Goal: Task Accomplishment & Management: Use online tool/utility

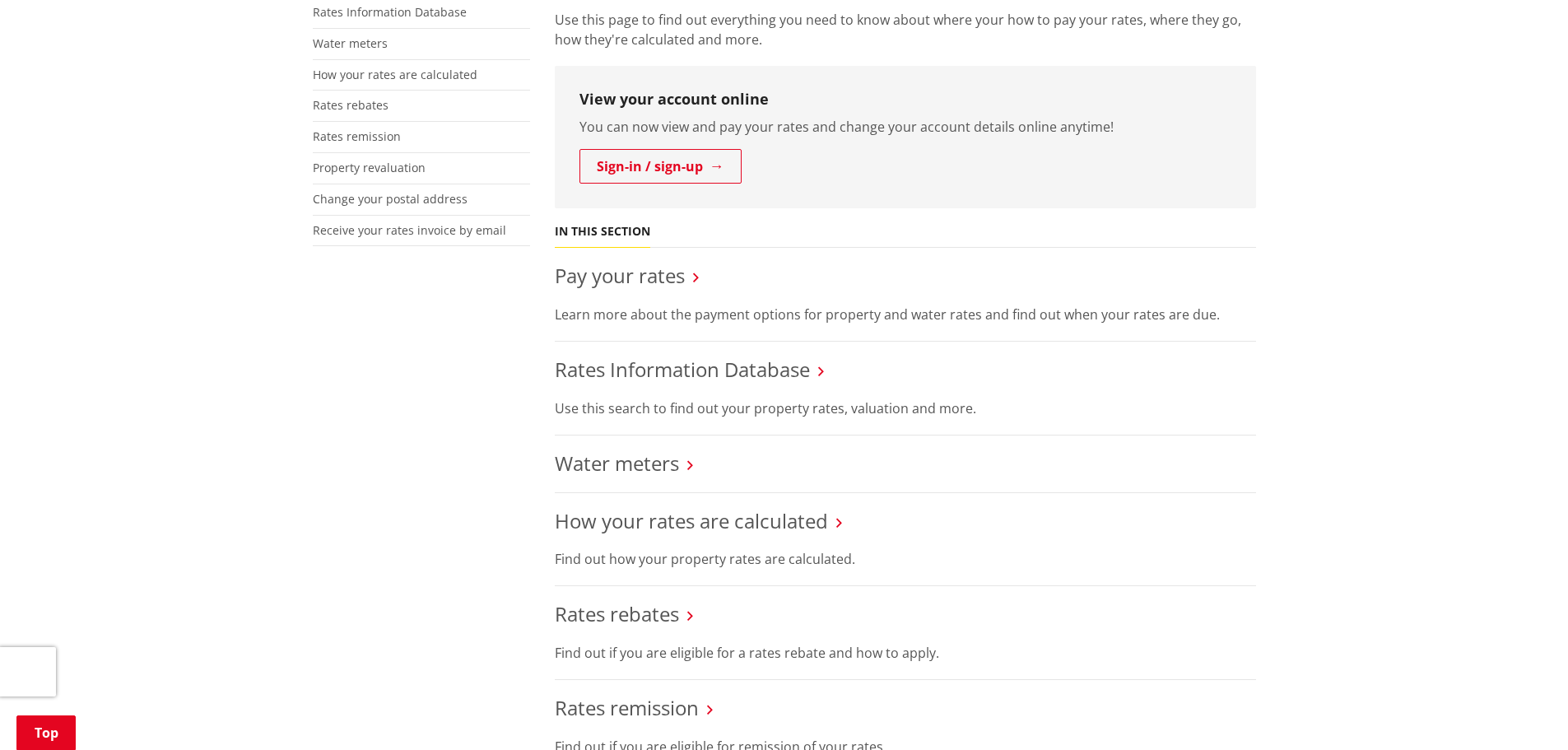
scroll to position [247, 0]
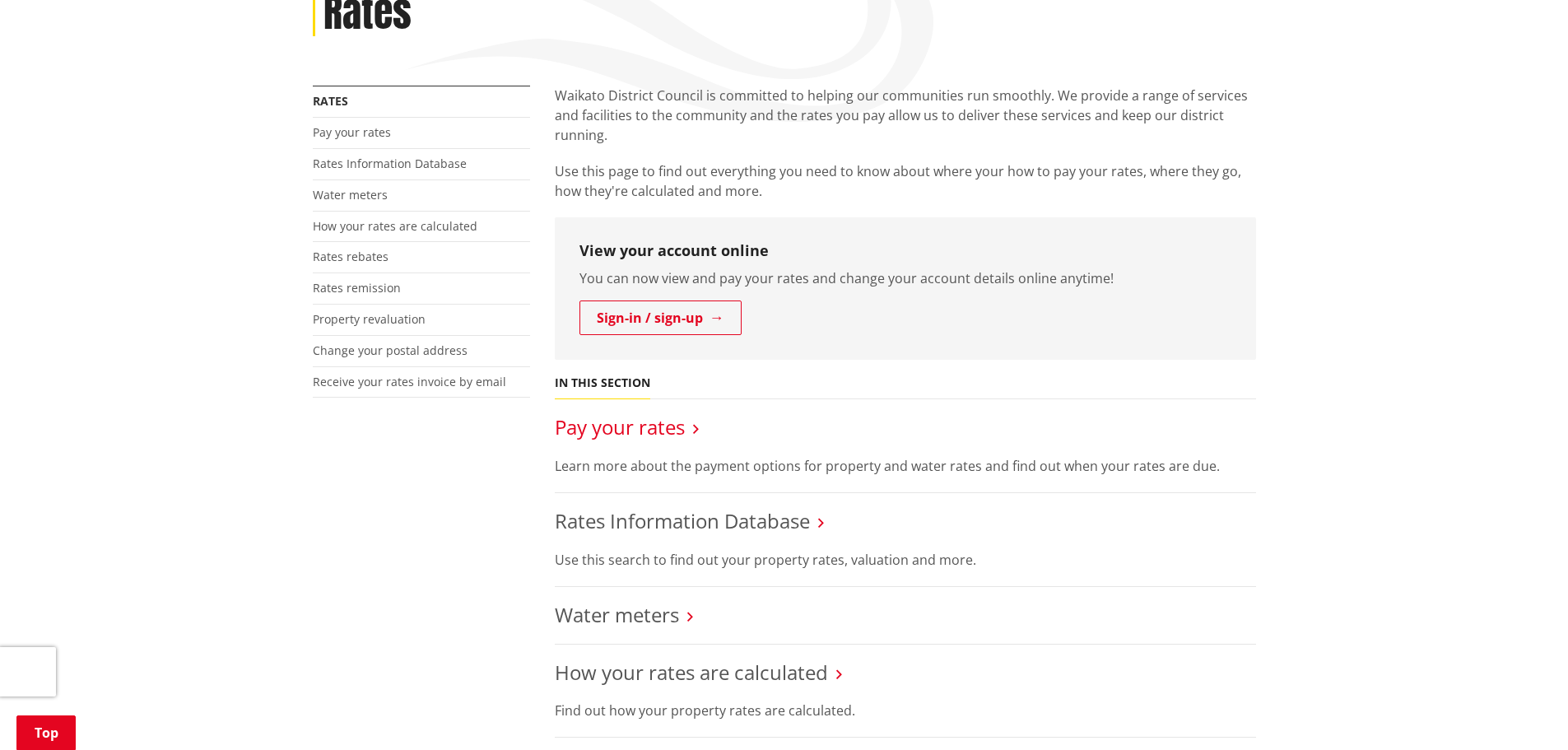
click at [626, 425] on link "Pay your rates" at bounding box center [619, 426] width 130 height 27
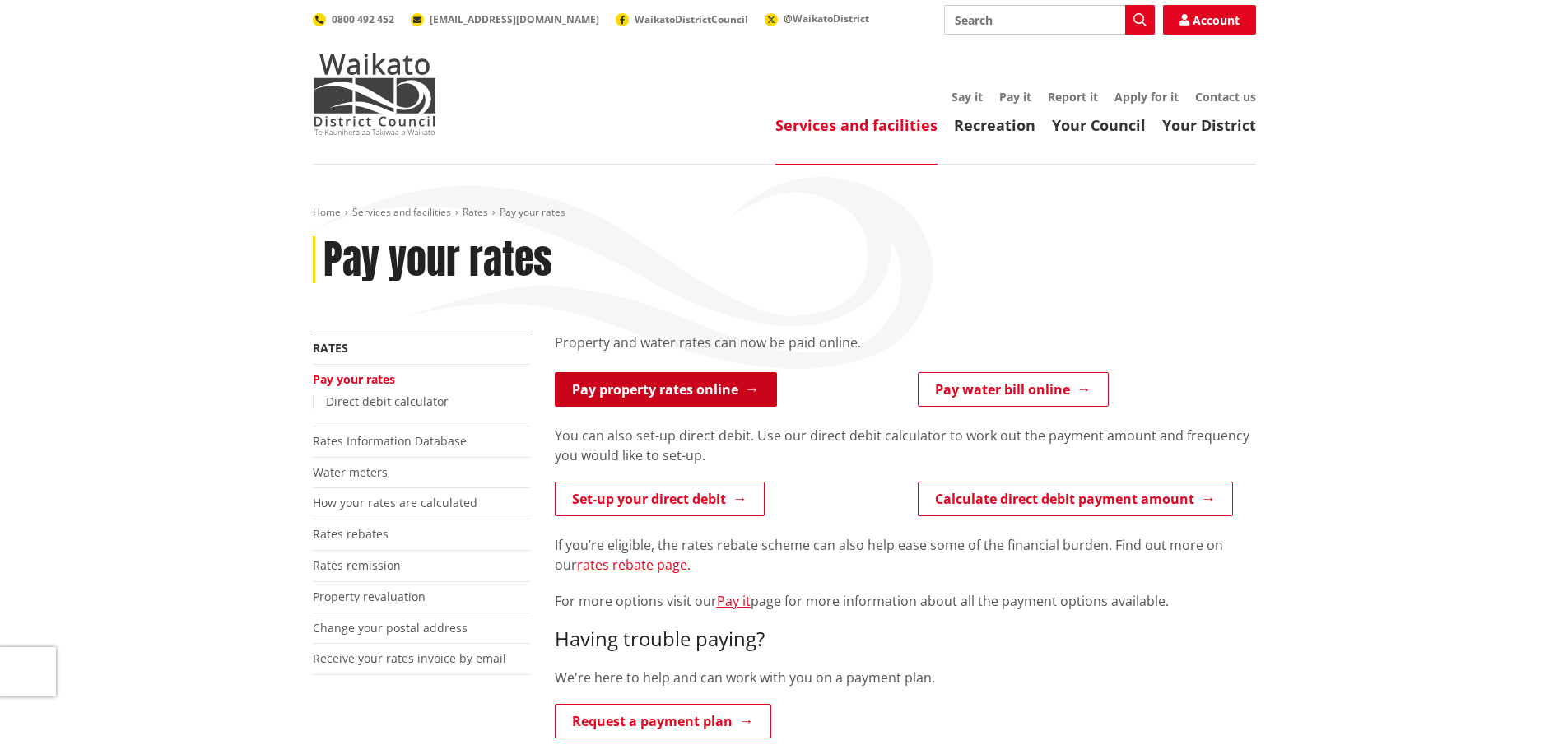
click at [665, 388] on link "Pay property rates online" at bounding box center [665, 389] width 223 height 35
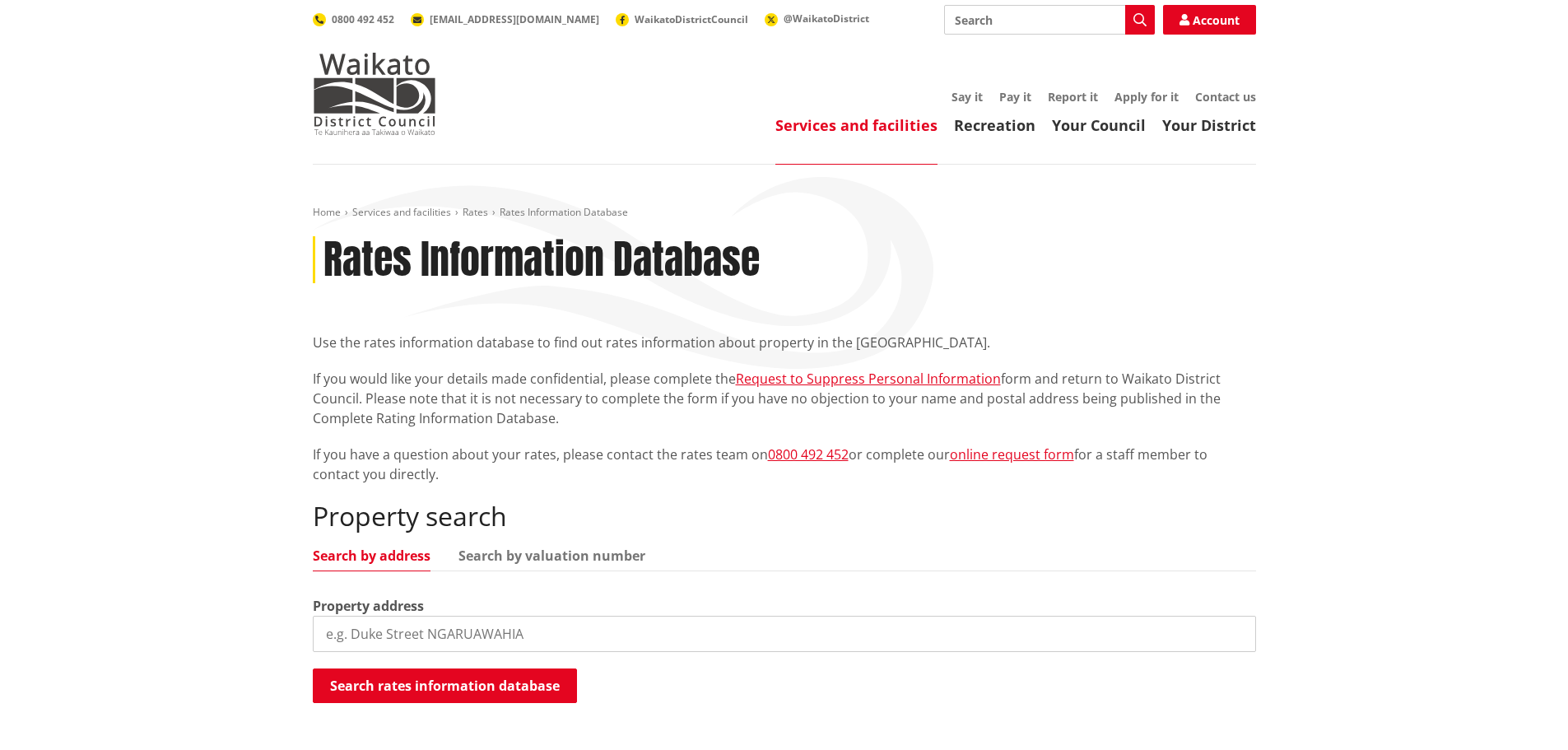
click at [654, 629] on input "search" at bounding box center [784, 634] width 943 height 37
type input "30 washer road"
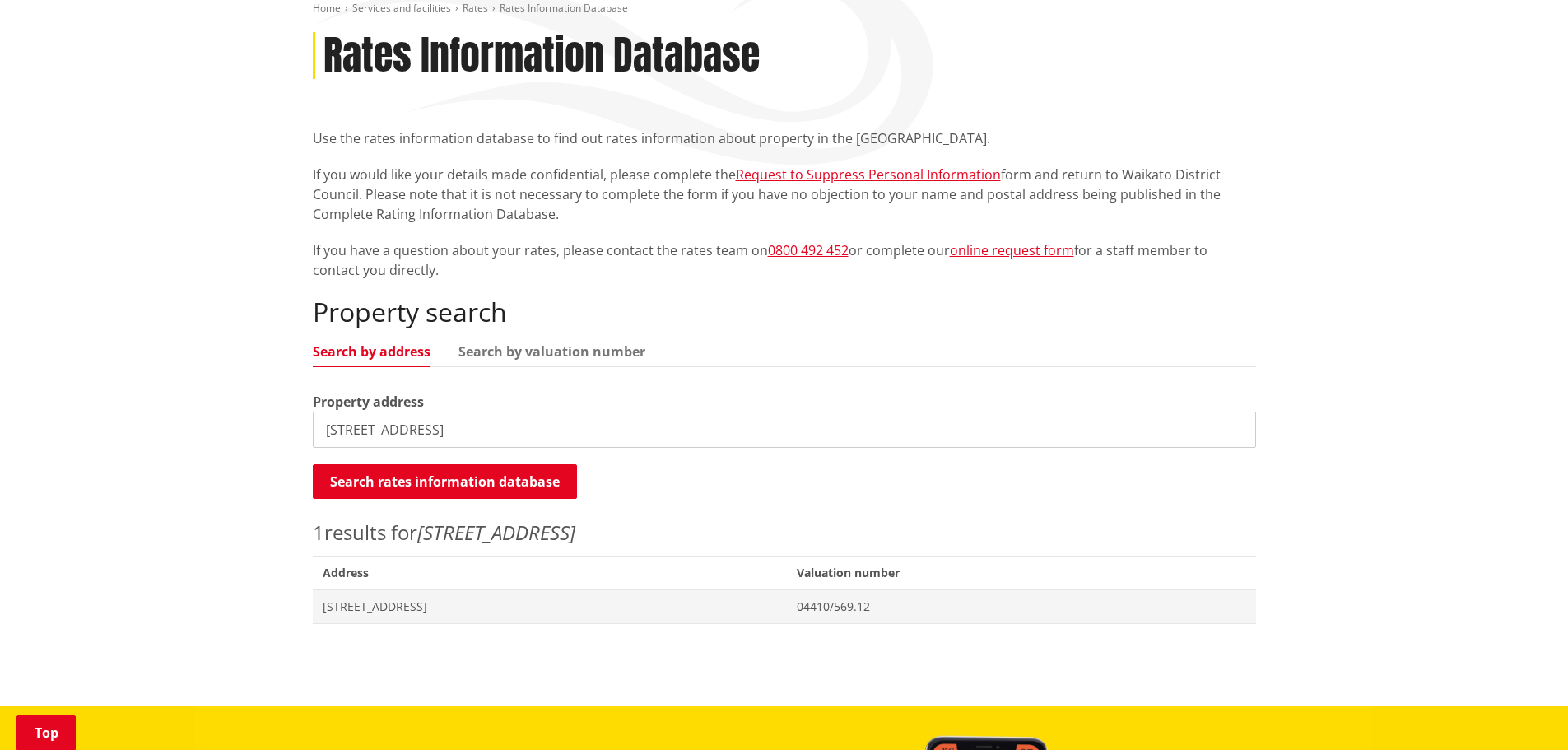
scroll to position [329, 0]
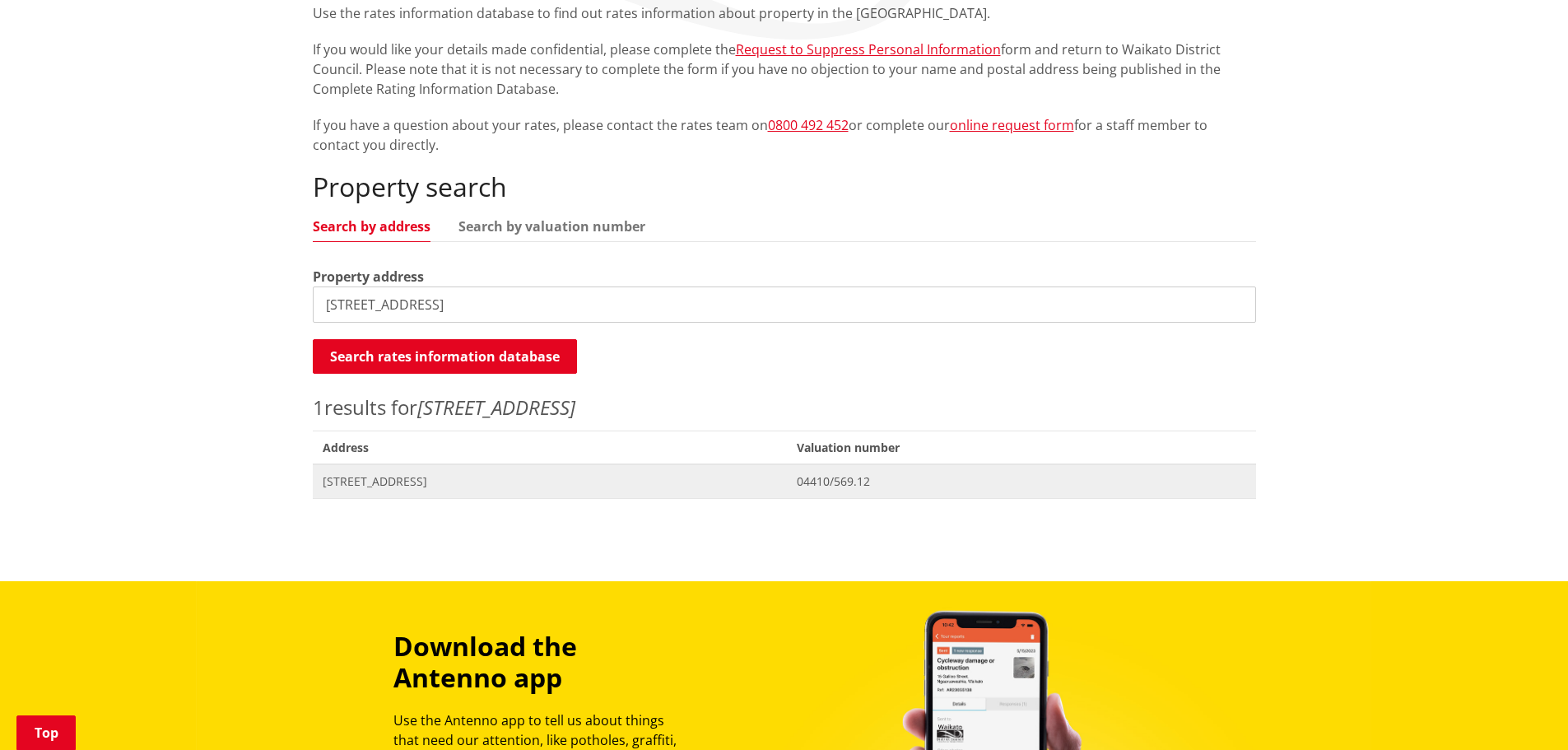
click at [449, 476] on span "30 Washer Road HOROTIU" at bounding box center [550, 481] width 455 height 16
